Goal: Task Accomplishment & Management: Manage account settings

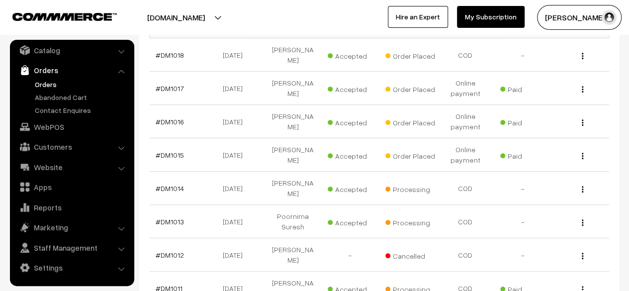
scroll to position [202, 0]
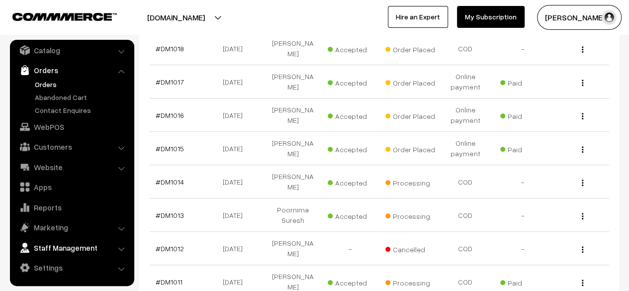
click at [53, 245] on link "Staff Management" at bounding box center [71, 248] width 118 height 18
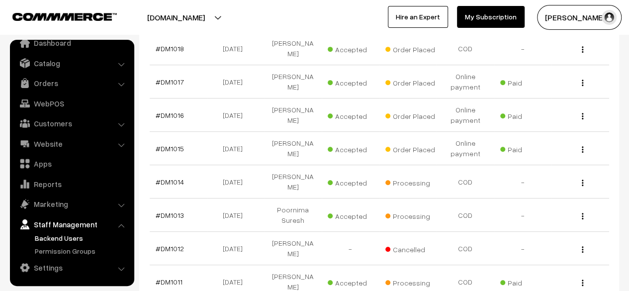
click at [52, 239] on link "Backend Users" at bounding box center [81, 238] width 98 height 10
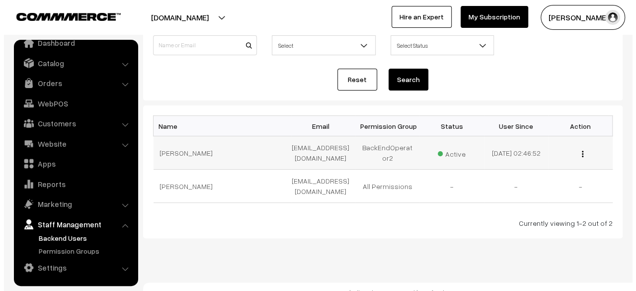
scroll to position [93, 0]
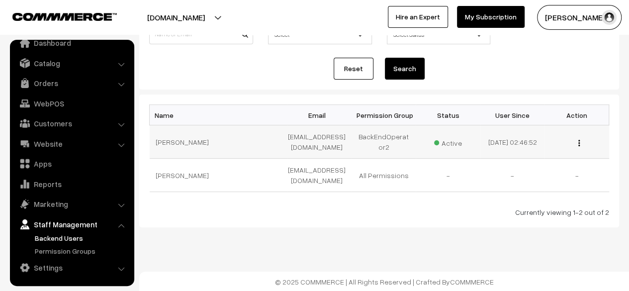
click at [580, 144] on img "button" at bounding box center [578, 143] width 1 height 6
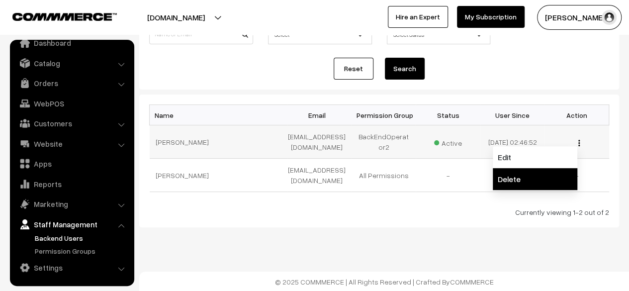
click at [515, 178] on link "Delete" at bounding box center [535, 179] width 85 height 22
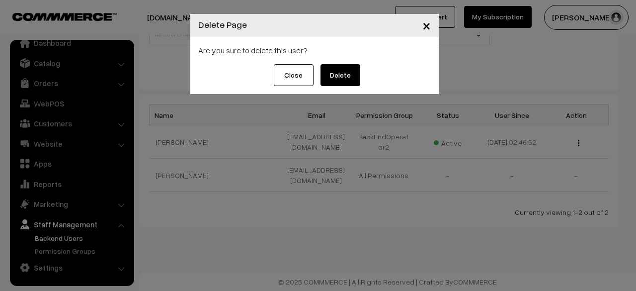
click at [345, 79] on button "Delete" at bounding box center [341, 75] width 40 height 22
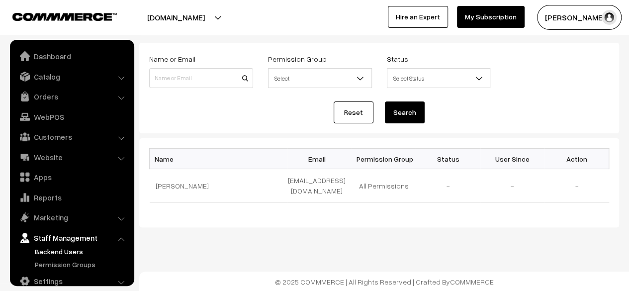
scroll to position [13, 0]
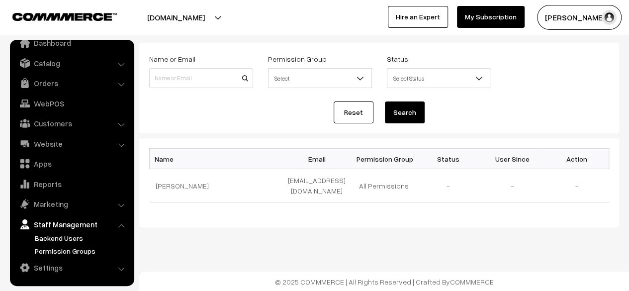
click at [63, 251] on link "Permission Groups" at bounding box center [81, 251] width 98 height 10
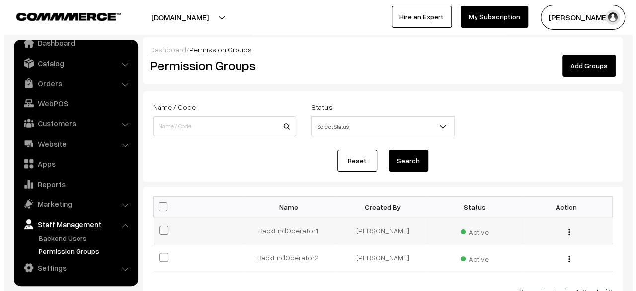
scroll to position [80, 0]
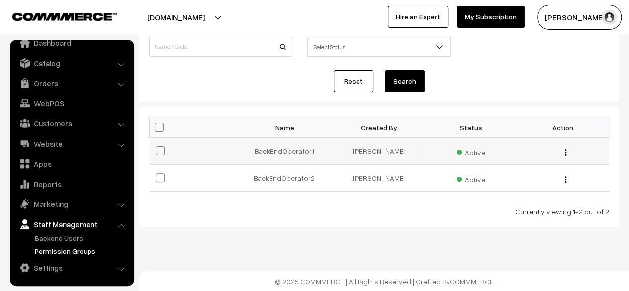
click at [565, 152] on img "button" at bounding box center [565, 152] width 1 height 6
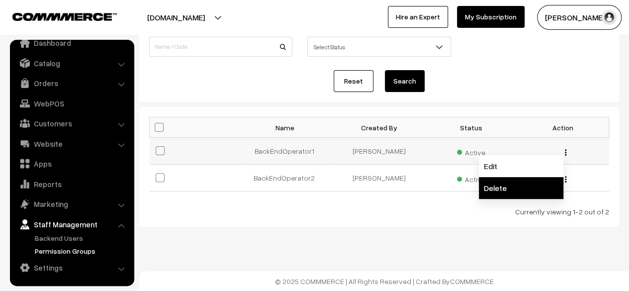
click at [513, 185] on link "Delete" at bounding box center [521, 188] width 85 height 22
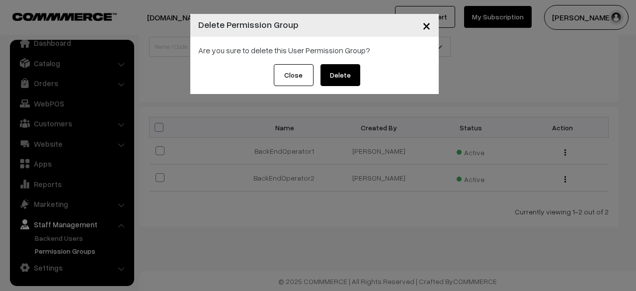
click at [337, 75] on button "Delete" at bounding box center [341, 75] width 40 height 22
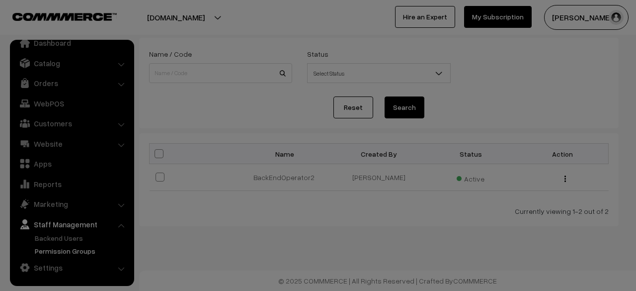
scroll to position [53, 0]
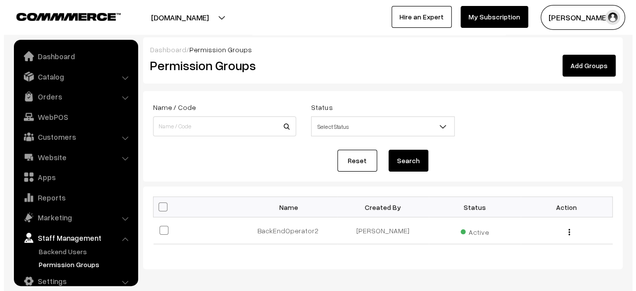
scroll to position [13, 0]
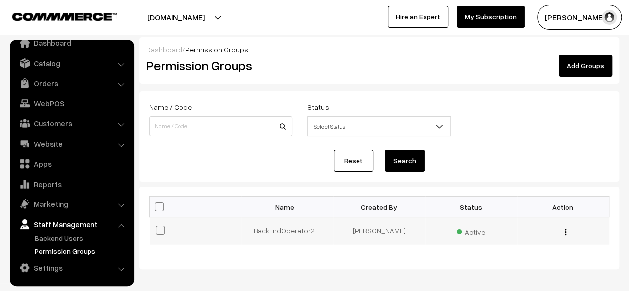
click at [565, 233] on img "button" at bounding box center [565, 232] width 1 height 6
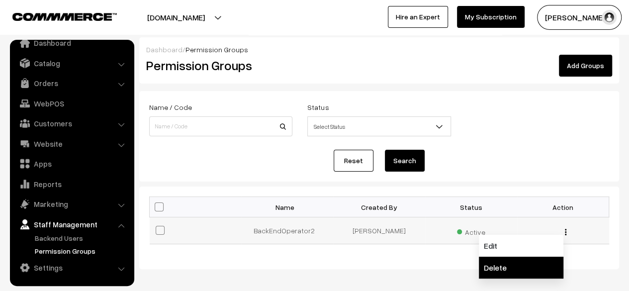
click at [504, 270] on link "Delete" at bounding box center [521, 268] width 85 height 22
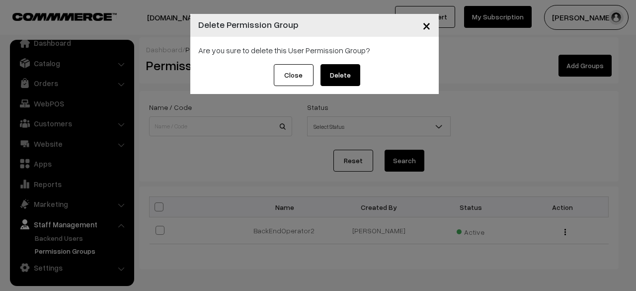
click at [348, 74] on button "Delete" at bounding box center [341, 75] width 40 height 22
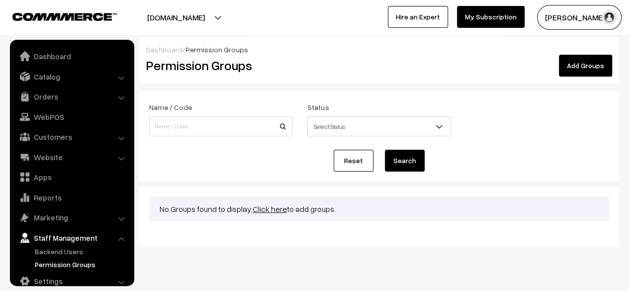
scroll to position [13, 0]
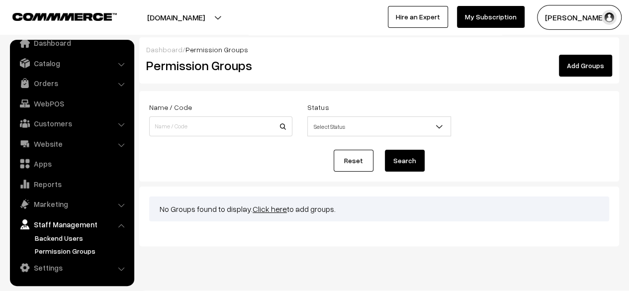
click at [59, 236] on link "Backend Users" at bounding box center [81, 238] width 98 height 10
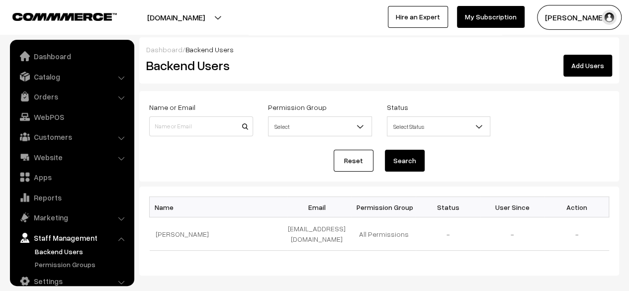
scroll to position [13, 0]
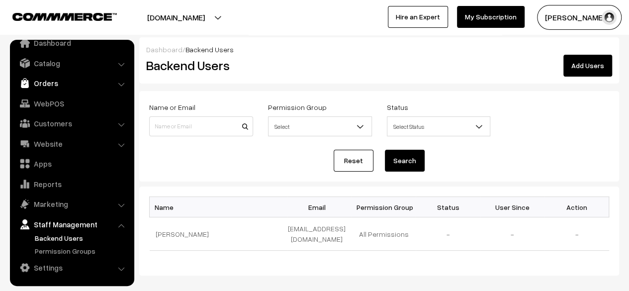
click at [49, 81] on link "Orders" at bounding box center [71, 83] width 118 height 18
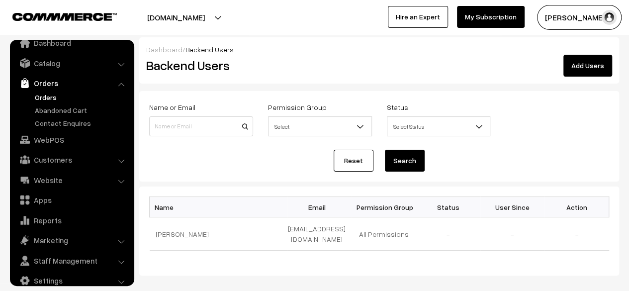
click at [49, 94] on link "Orders" at bounding box center [81, 97] width 98 height 10
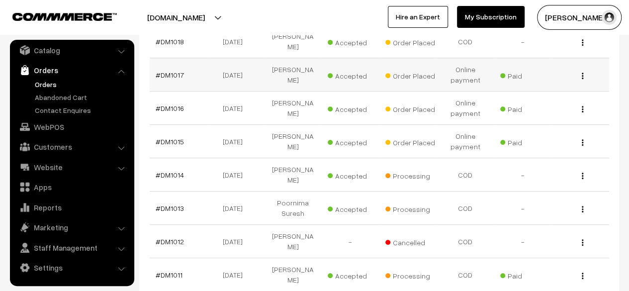
scroll to position [209, 0]
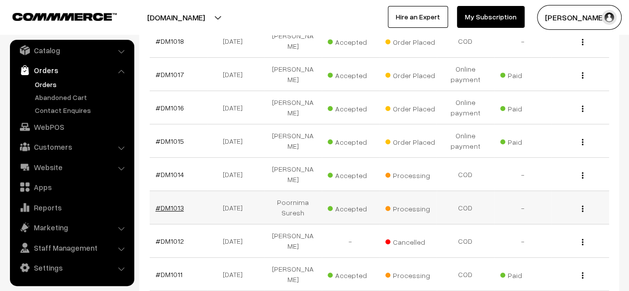
click at [172, 203] on link "#DM1013" at bounding box center [170, 207] width 28 height 8
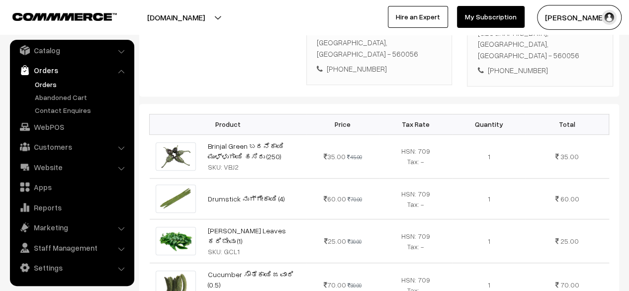
scroll to position [241, 0]
click at [54, 84] on link "Orders" at bounding box center [81, 84] width 98 height 10
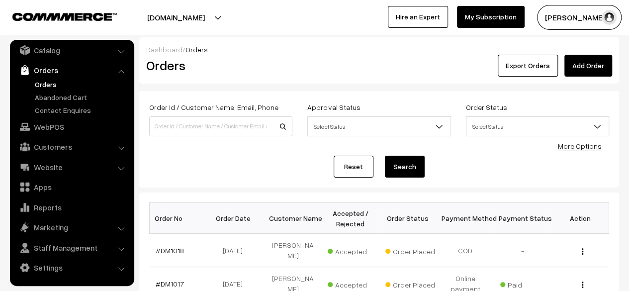
click at [54, 85] on link "Orders" at bounding box center [81, 84] width 98 height 10
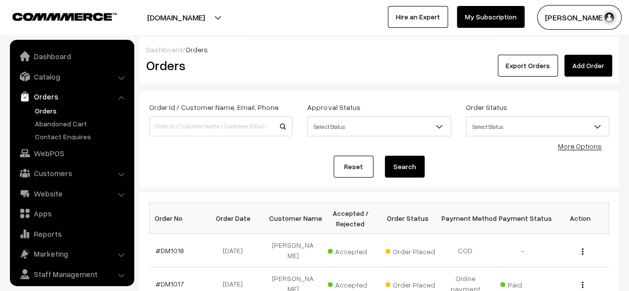
scroll to position [26, 0]
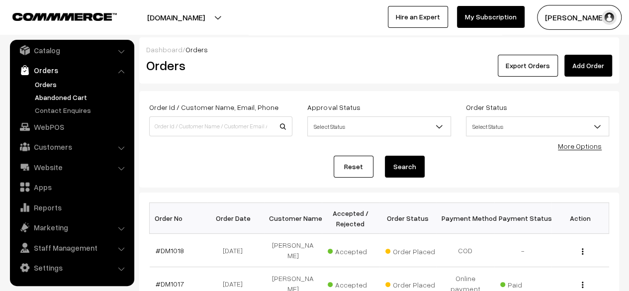
click at [55, 97] on link "Abandoned Cart" at bounding box center [81, 97] width 98 height 10
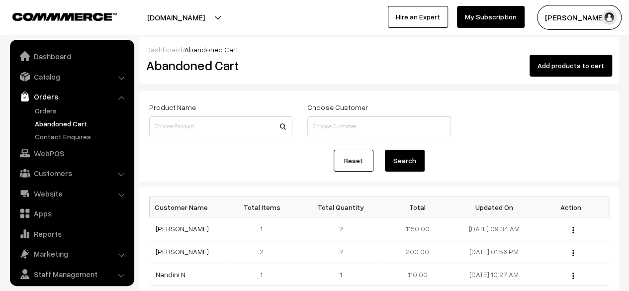
scroll to position [26, 0]
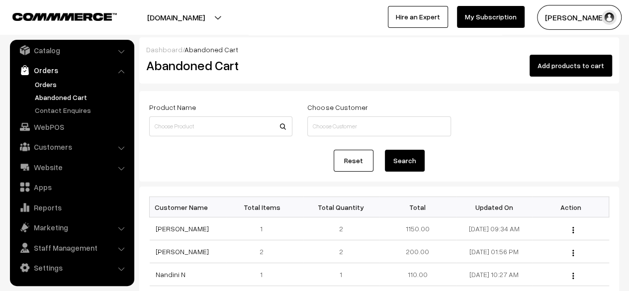
click at [47, 85] on link "Orders" at bounding box center [81, 84] width 98 height 10
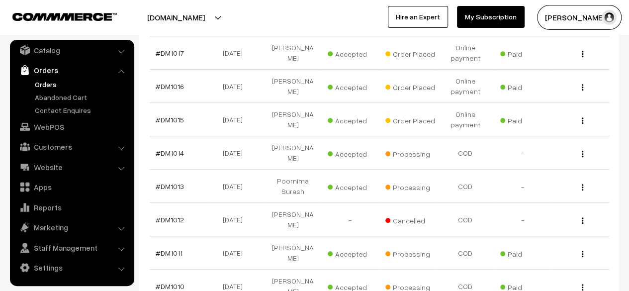
scroll to position [232, 0]
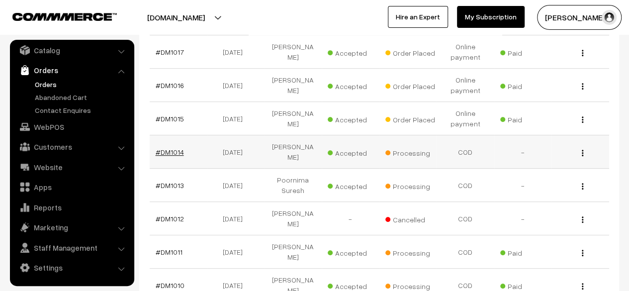
click at [168, 148] on link "#DM1014" at bounding box center [170, 152] width 28 height 8
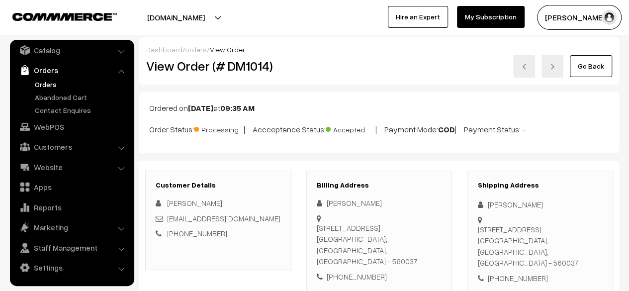
click at [594, 69] on link "Go Back" at bounding box center [591, 66] width 42 height 22
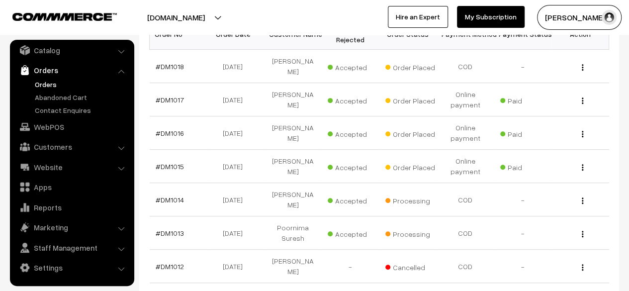
scroll to position [184, 0]
click at [168, 166] on link "#DM1015" at bounding box center [170, 166] width 28 height 8
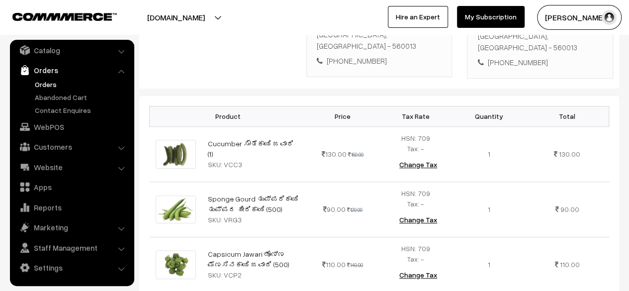
scroll to position [268, 0]
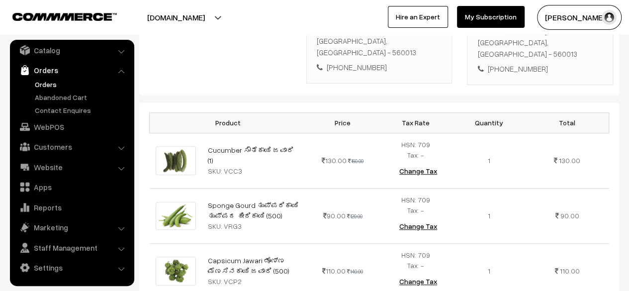
click at [428, 133] on td "HSN: 709 Tax: - Change Tax" at bounding box center [415, 160] width 73 height 55
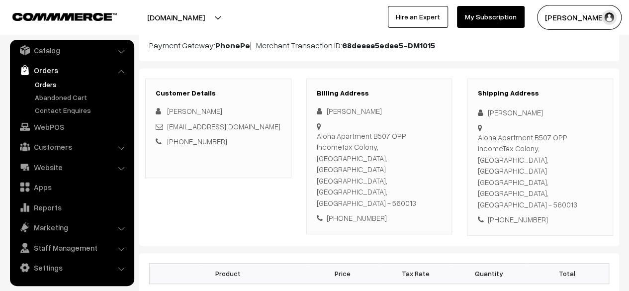
scroll to position [0, 0]
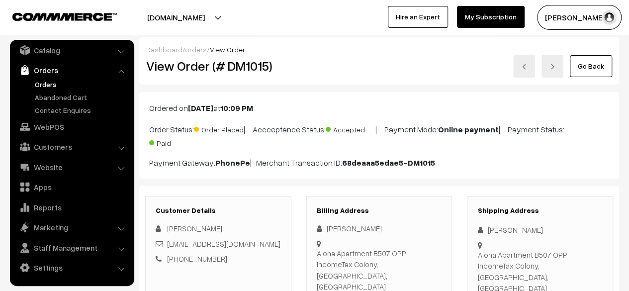
click at [584, 66] on link "Go Back" at bounding box center [591, 66] width 42 height 22
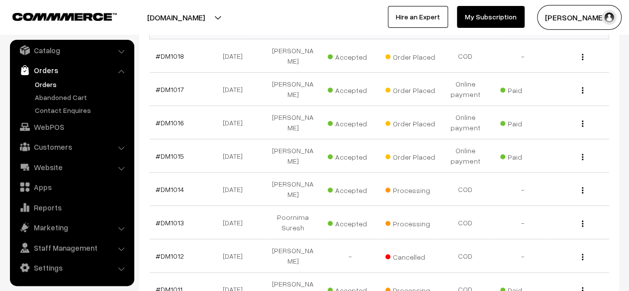
scroll to position [195, 0]
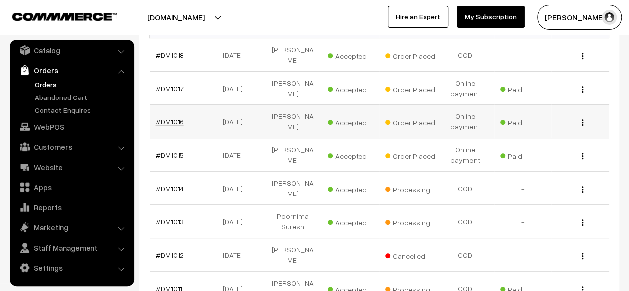
click at [167, 120] on link "#DM1016" at bounding box center [170, 121] width 28 height 8
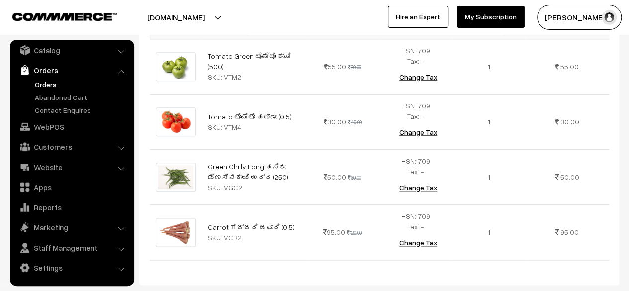
scroll to position [506, 0]
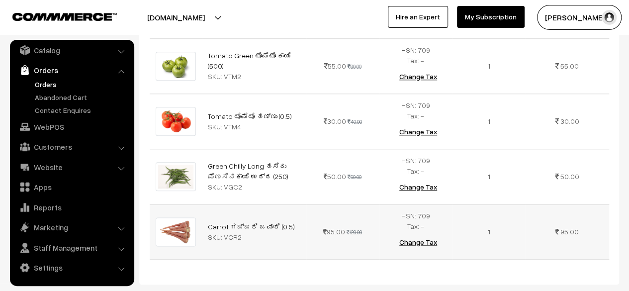
drag, startPoint x: 374, startPoint y: 184, endPoint x: 374, endPoint y: 191, distance: 7.0
click at [374, 204] on td "95.00 120.00" at bounding box center [342, 231] width 73 height 55
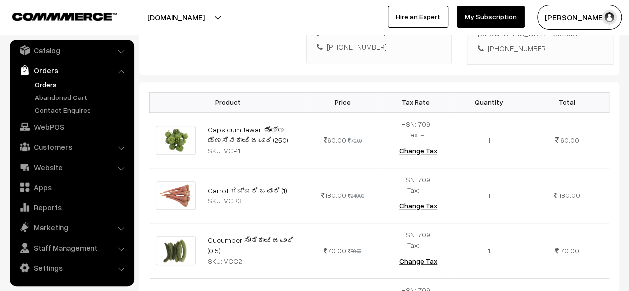
scroll to position [0, 0]
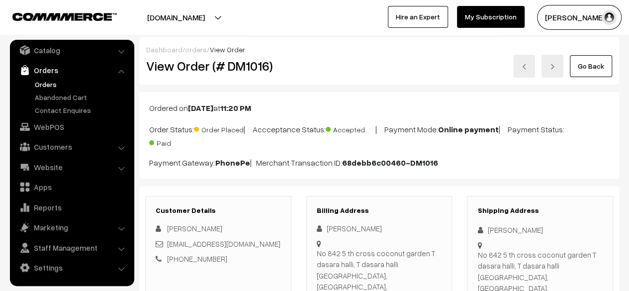
click at [594, 66] on link "Go Back" at bounding box center [591, 66] width 42 height 22
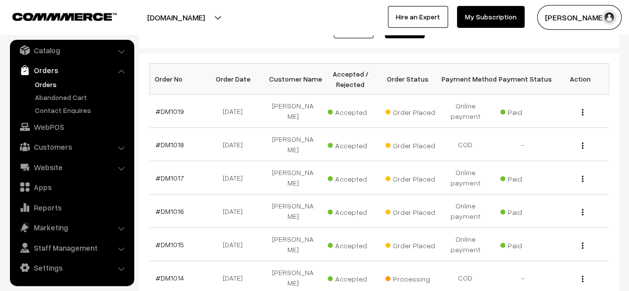
scroll to position [140, 0]
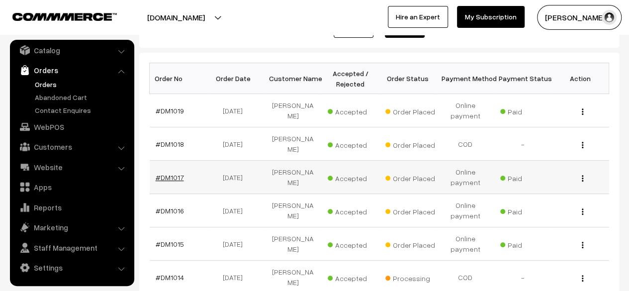
click at [170, 178] on link "#DM1017" at bounding box center [170, 177] width 28 height 8
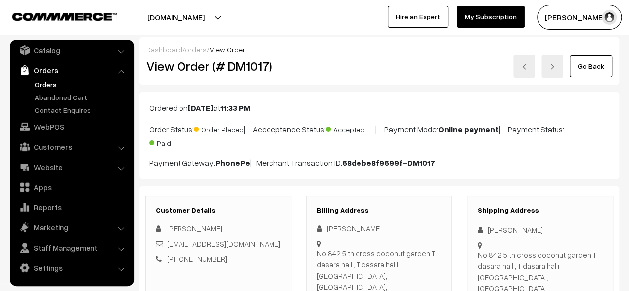
click at [598, 69] on link "Go Back" at bounding box center [591, 66] width 42 height 22
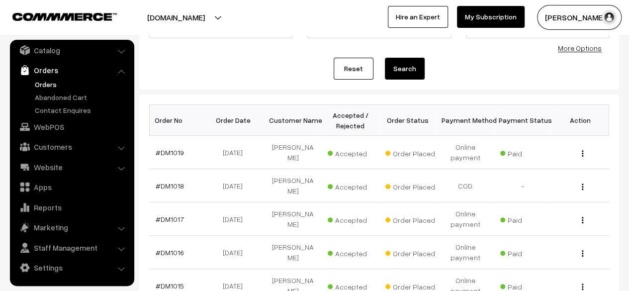
scroll to position [100, 0]
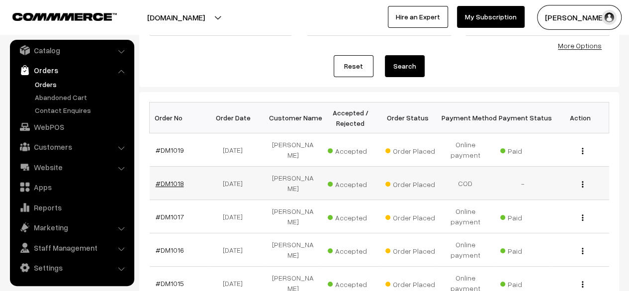
click at [169, 183] on link "#DM1018" at bounding box center [170, 183] width 28 height 8
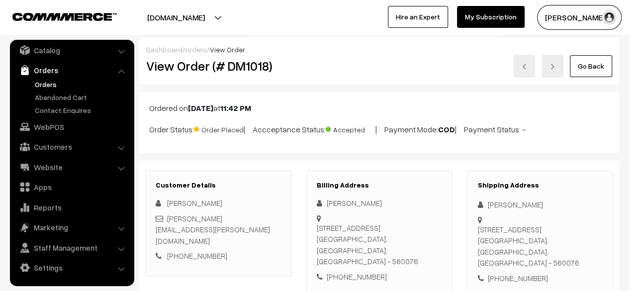
click at [591, 64] on link "Go Back" at bounding box center [591, 66] width 42 height 22
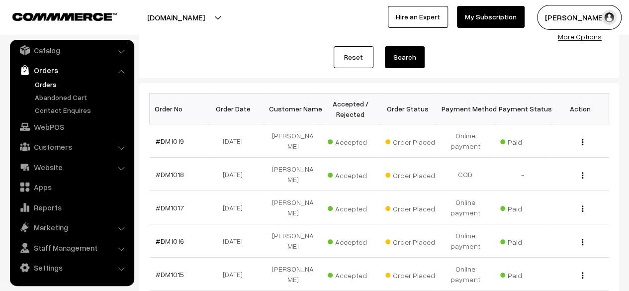
scroll to position [110, 0]
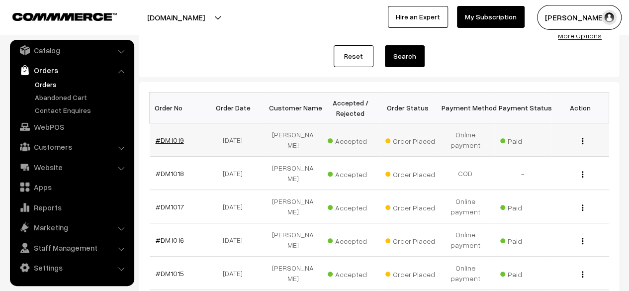
click at [170, 138] on link "#DM1019" at bounding box center [170, 140] width 28 height 8
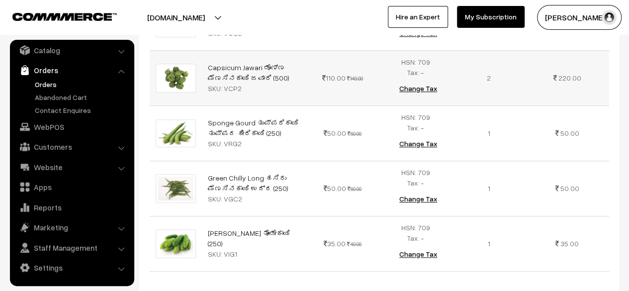
scroll to position [383, 0]
click at [50, 84] on link "Orders" at bounding box center [81, 84] width 98 height 10
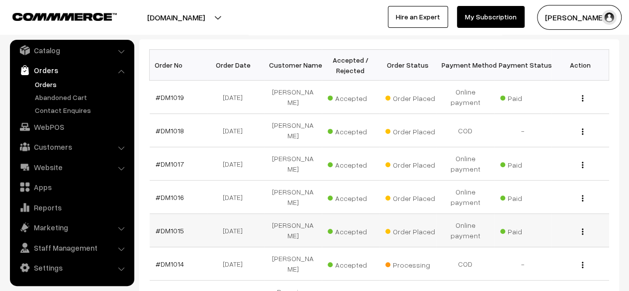
scroll to position [123, 0]
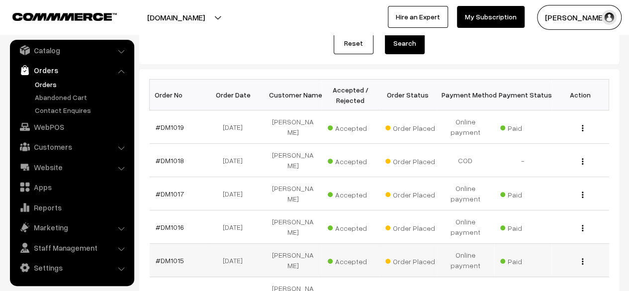
click at [550, 162] on td "-" at bounding box center [523, 160] width 58 height 33
